Goal: Communication & Community: Answer question/provide support

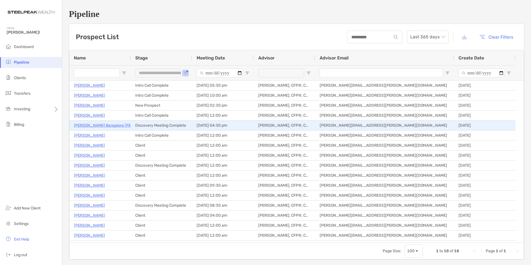
click at [89, 127] on p "Abhilash Bangalore Nagaraj" at bounding box center [115, 125] width 82 height 7
click at [99, 127] on p "[PERSON_NAME] Bangalore [PERSON_NAME]" at bounding box center [115, 125] width 82 height 7
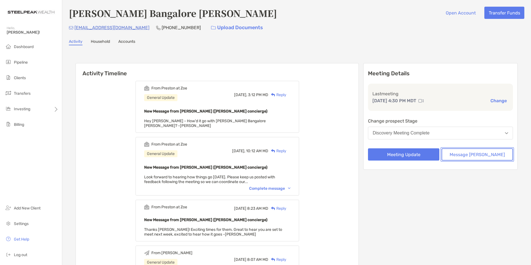
click at [477, 156] on button "Message Zoe" at bounding box center [477, 154] width 71 height 12
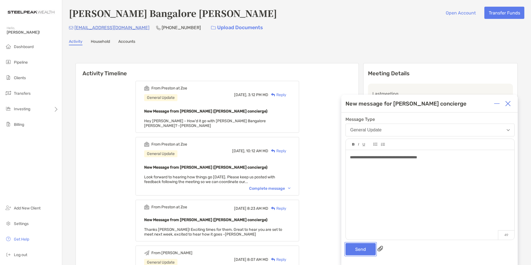
click at [362, 251] on button "Send" at bounding box center [361, 249] width 30 height 12
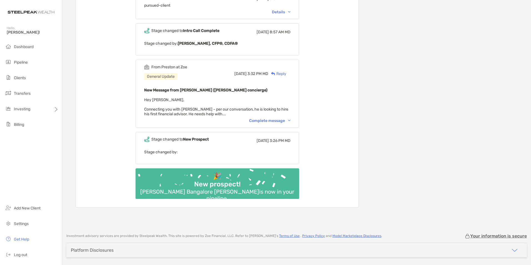
scroll to position [1240, 0]
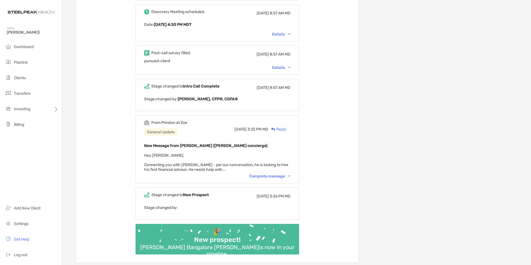
click at [271, 155] on div "From [PERSON_NAME] at [PERSON_NAME] General Update [DATE] 3:32 PM MD Reply New …" at bounding box center [218, 149] width 164 height 68
click at [269, 174] on div "Complete message" at bounding box center [269, 176] width 41 height 5
